Goal: Book appointment/travel/reservation

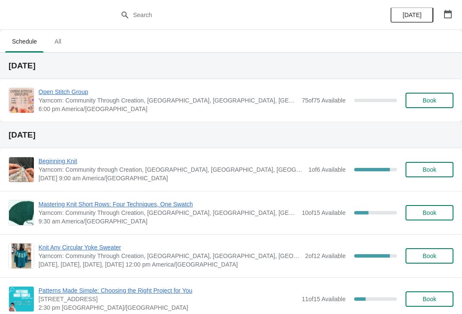
click at [434, 212] on span "Book" at bounding box center [429, 212] width 14 height 7
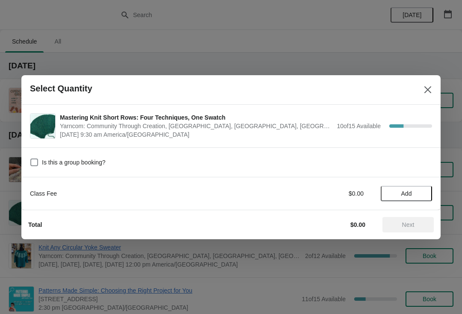
click at [397, 193] on span "Add" at bounding box center [406, 193] width 36 height 7
click at [400, 221] on span "Next" at bounding box center [408, 224] width 38 height 7
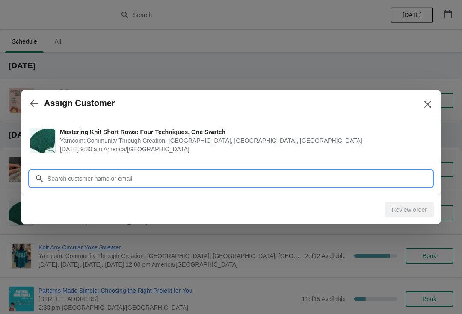
click at [261, 179] on input "Customer" at bounding box center [239, 178] width 385 height 15
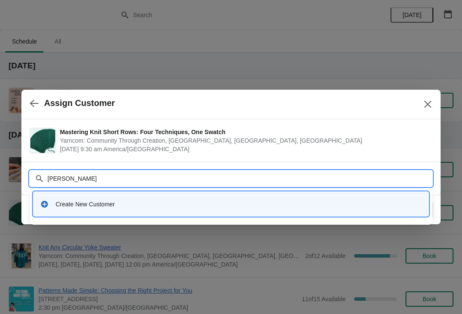
type input "[PERSON_NAME]"
click at [245, 206] on div "Create New Customer" at bounding box center [239, 204] width 366 height 9
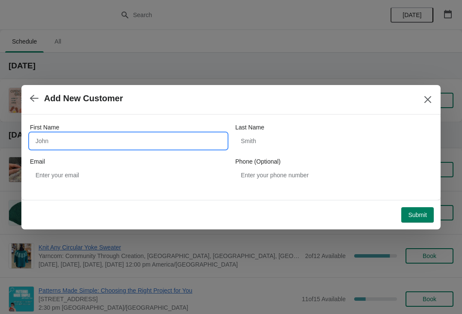
click at [180, 139] on input "First Name" at bounding box center [128, 140] width 197 height 15
type input "[PERSON_NAME]"
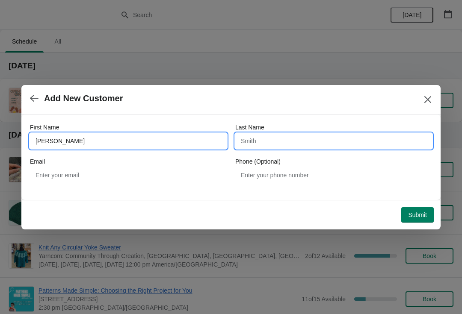
click at [289, 143] on input "Last Name" at bounding box center [333, 140] width 197 height 15
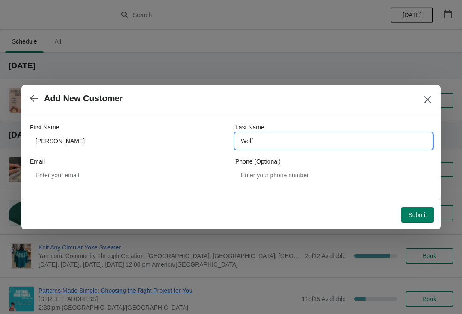
type input "Wolf"
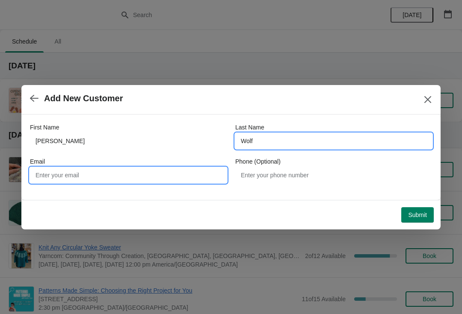
click at [168, 176] on input "Email" at bounding box center [128, 175] width 197 height 15
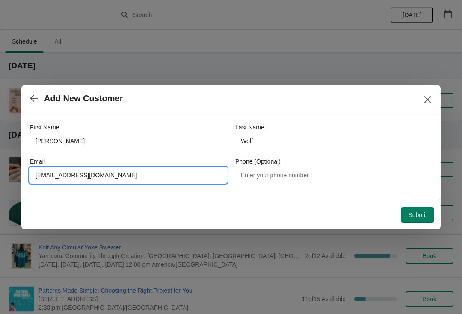
type input "[EMAIL_ADDRESS][DOMAIN_NAME]"
